Goal: Information Seeking & Learning: Check status

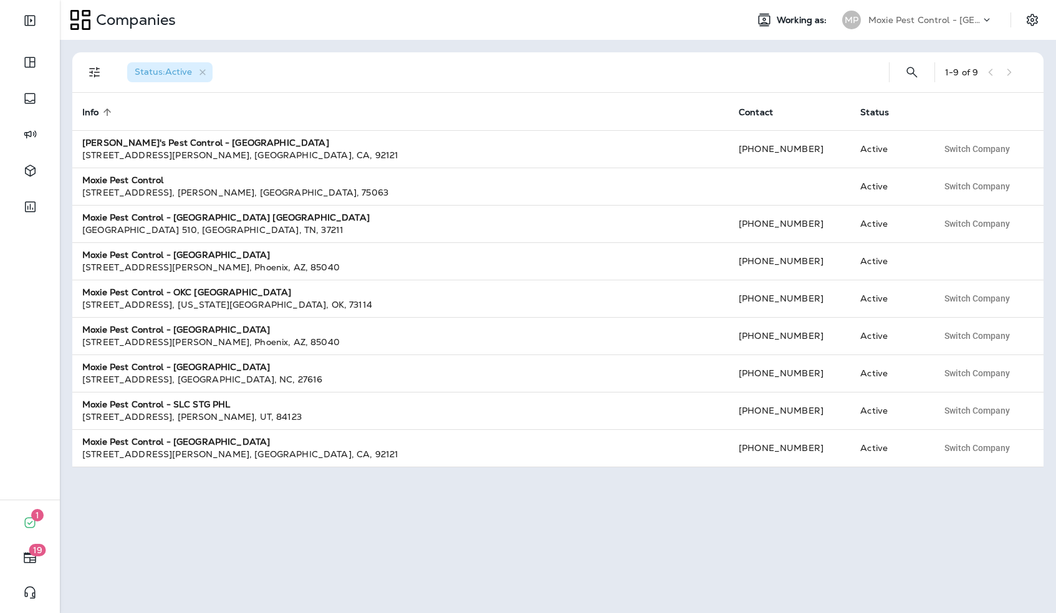
click at [926, 20] on p "Moxie Pest Control - [GEOGRAPHIC_DATA]" at bounding box center [924, 20] width 112 height 10
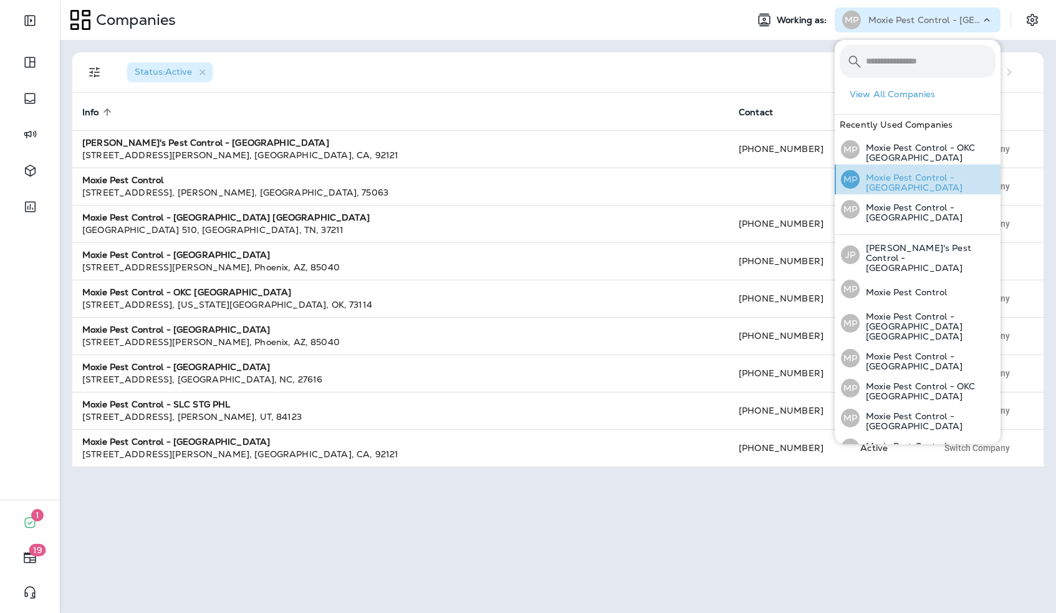
click at [905, 185] on p "Moxie Pest Control - [GEOGRAPHIC_DATA]" at bounding box center [928, 183] width 136 height 20
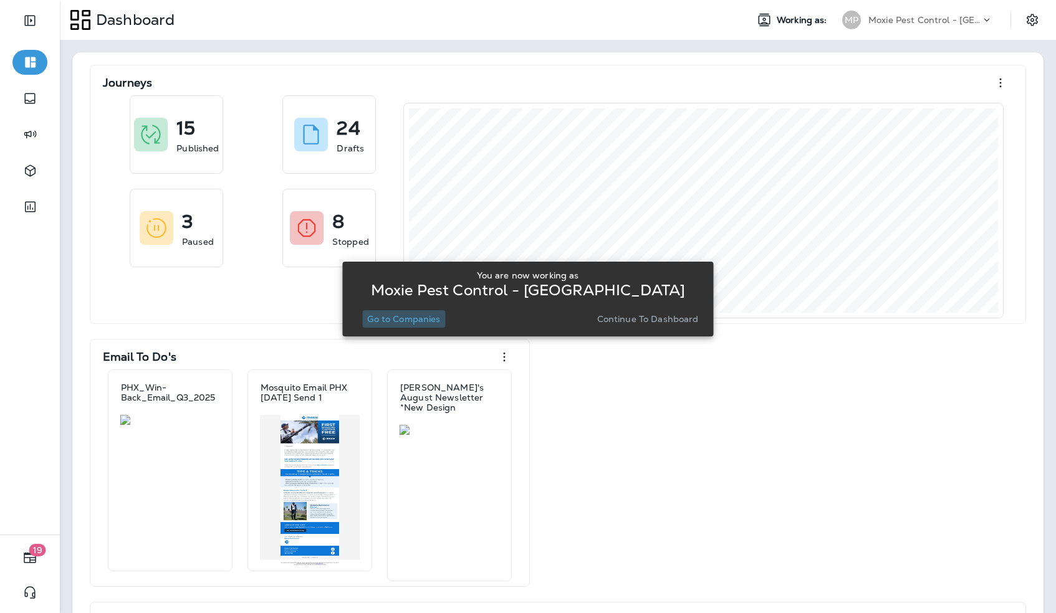
click at [400, 324] on p "Go to Companies" at bounding box center [403, 319] width 73 height 10
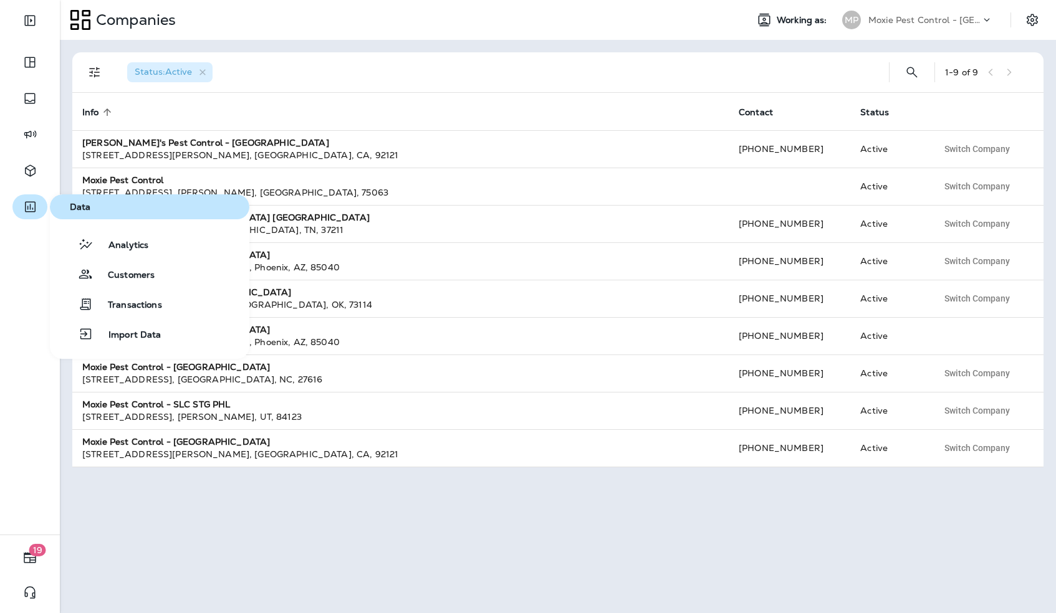
click at [29, 204] on icon "button" at bounding box center [30, 207] width 16 height 15
click at [115, 248] on span "Analytics" at bounding box center [121, 246] width 55 height 12
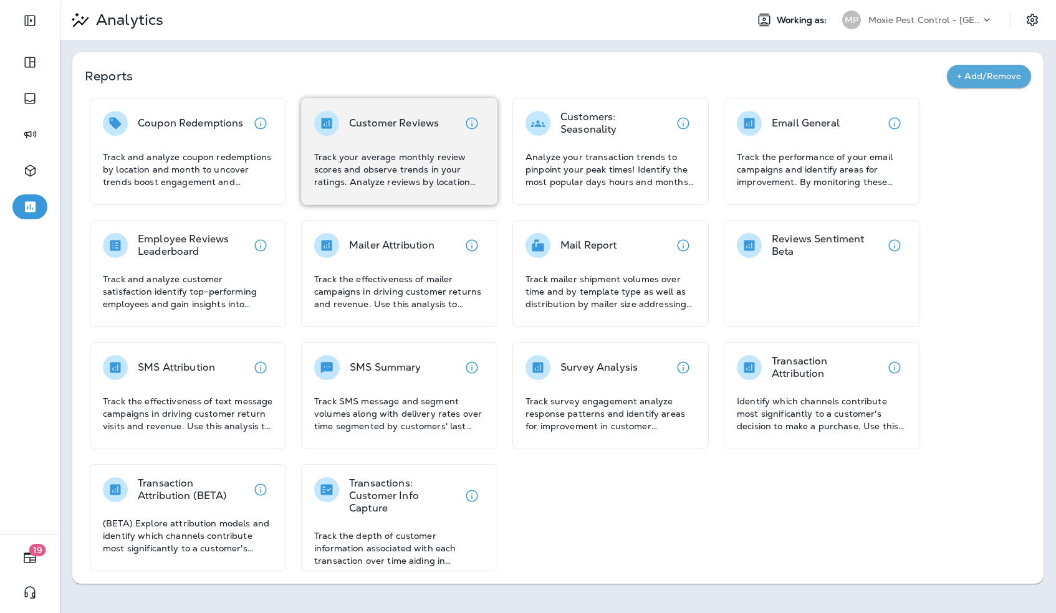
click at [352, 192] on div "Customer Reviews Track your average monthly review scores and observe trends in…" at bounding box center [399, 151] width 196 height 107
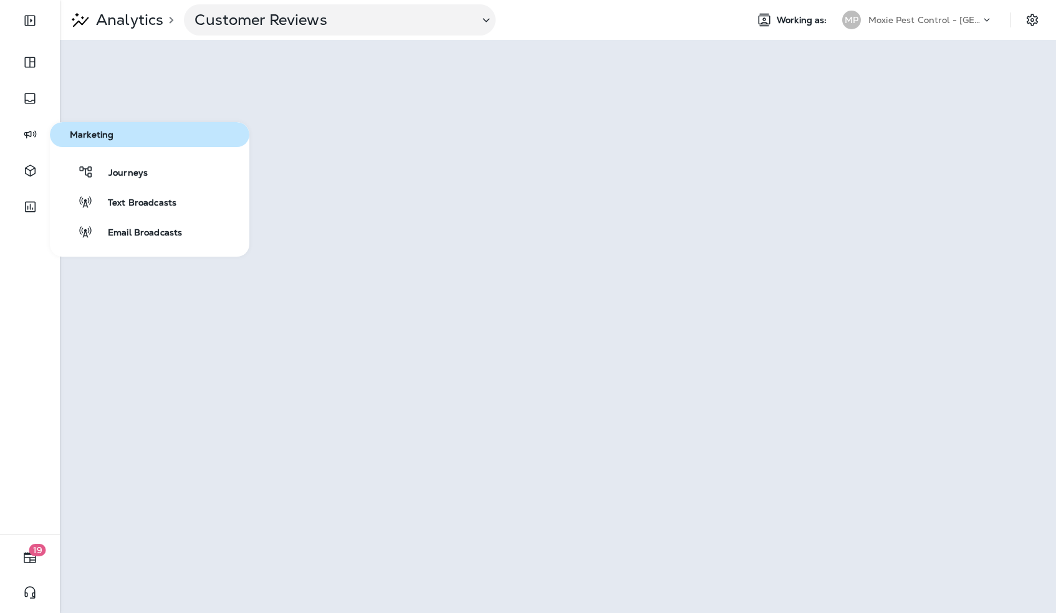
click at [9, 137] on div at bounding box center [30, 121] width 60 height 242
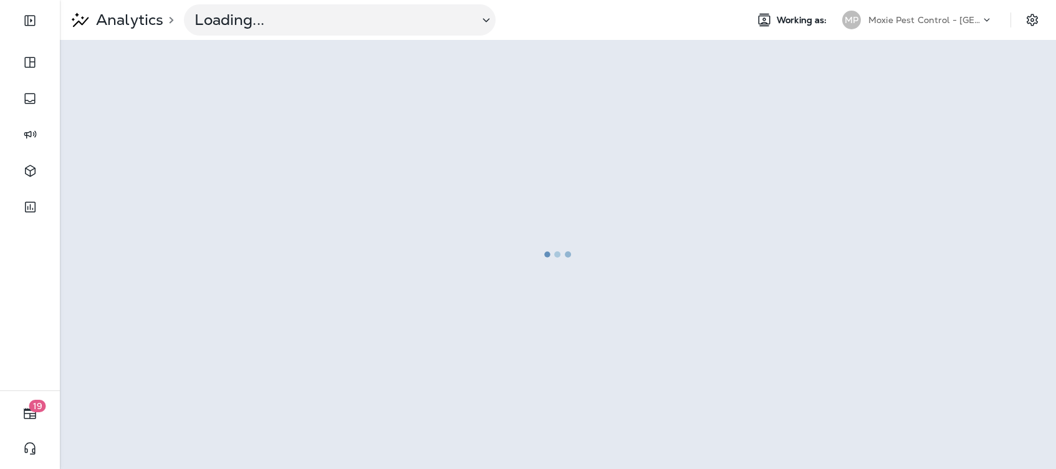
click at [692, 466] on div at bounding box center [558, 254] width 994 height 426
